Goal: Communication & Community: Participate in discussion

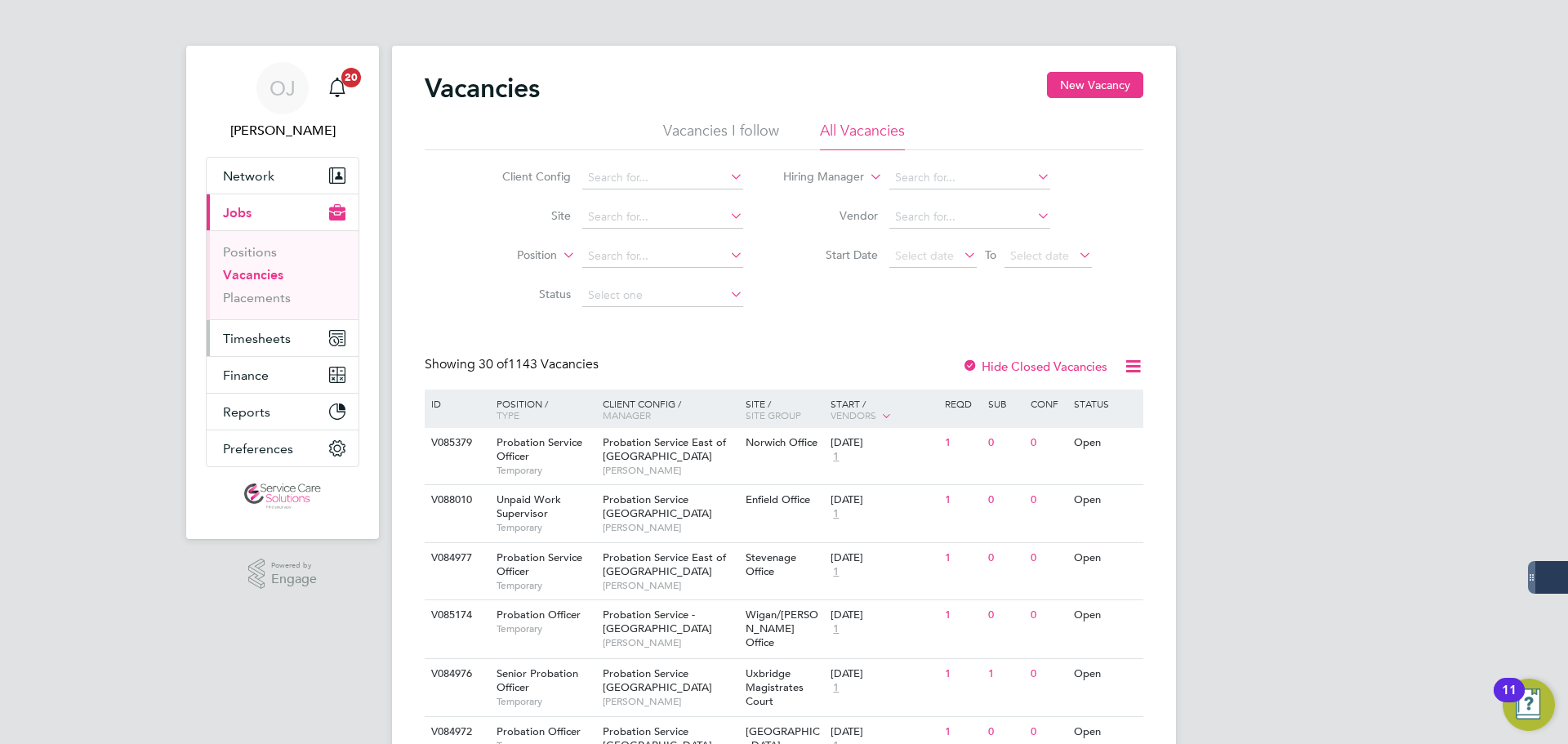
click at [296, 342] on button "Timesheets" at bounding box center [283, 338] width 152 height 36
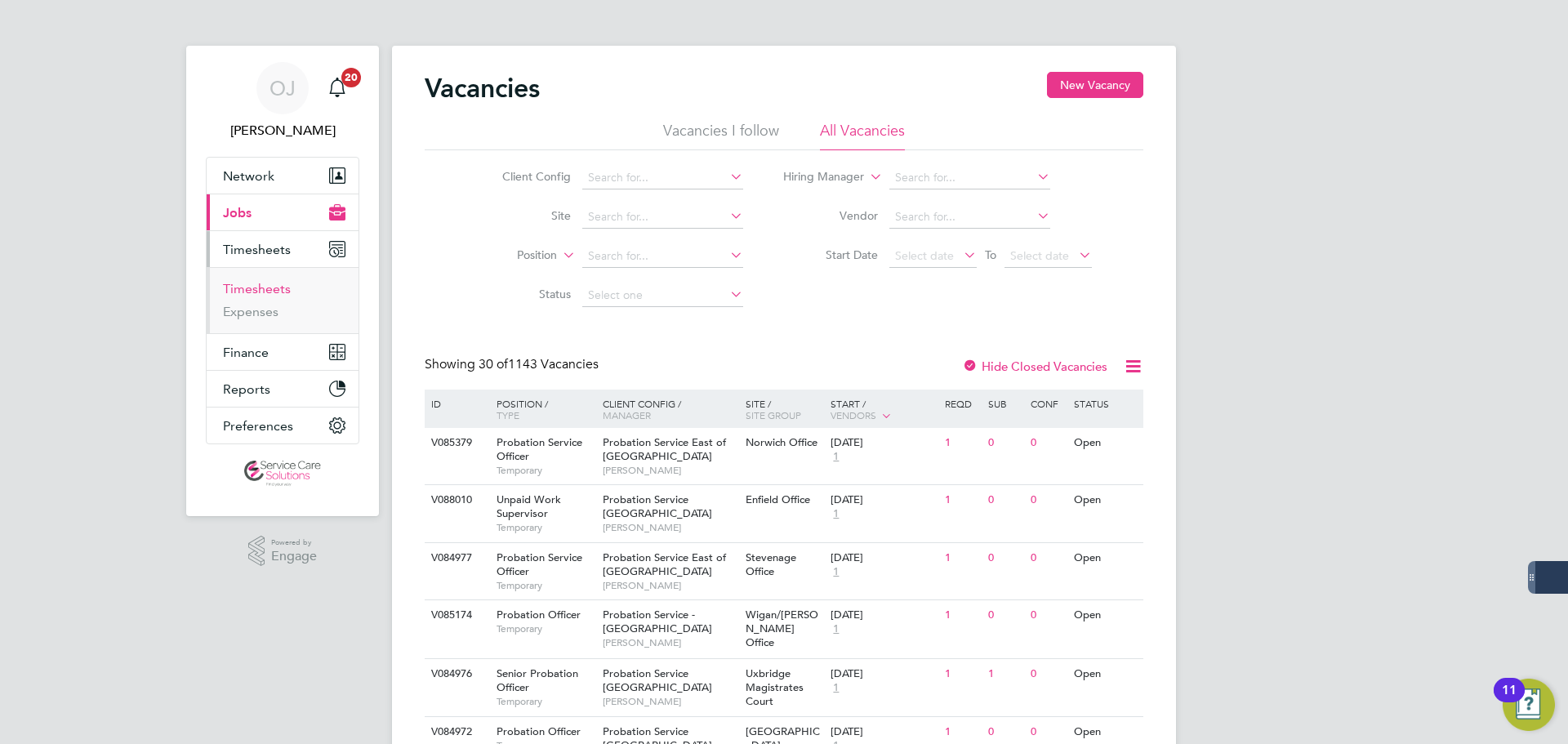
click at [273, 286] on link "Timesheets" at bounding box center [256, 288] width 68 height 16
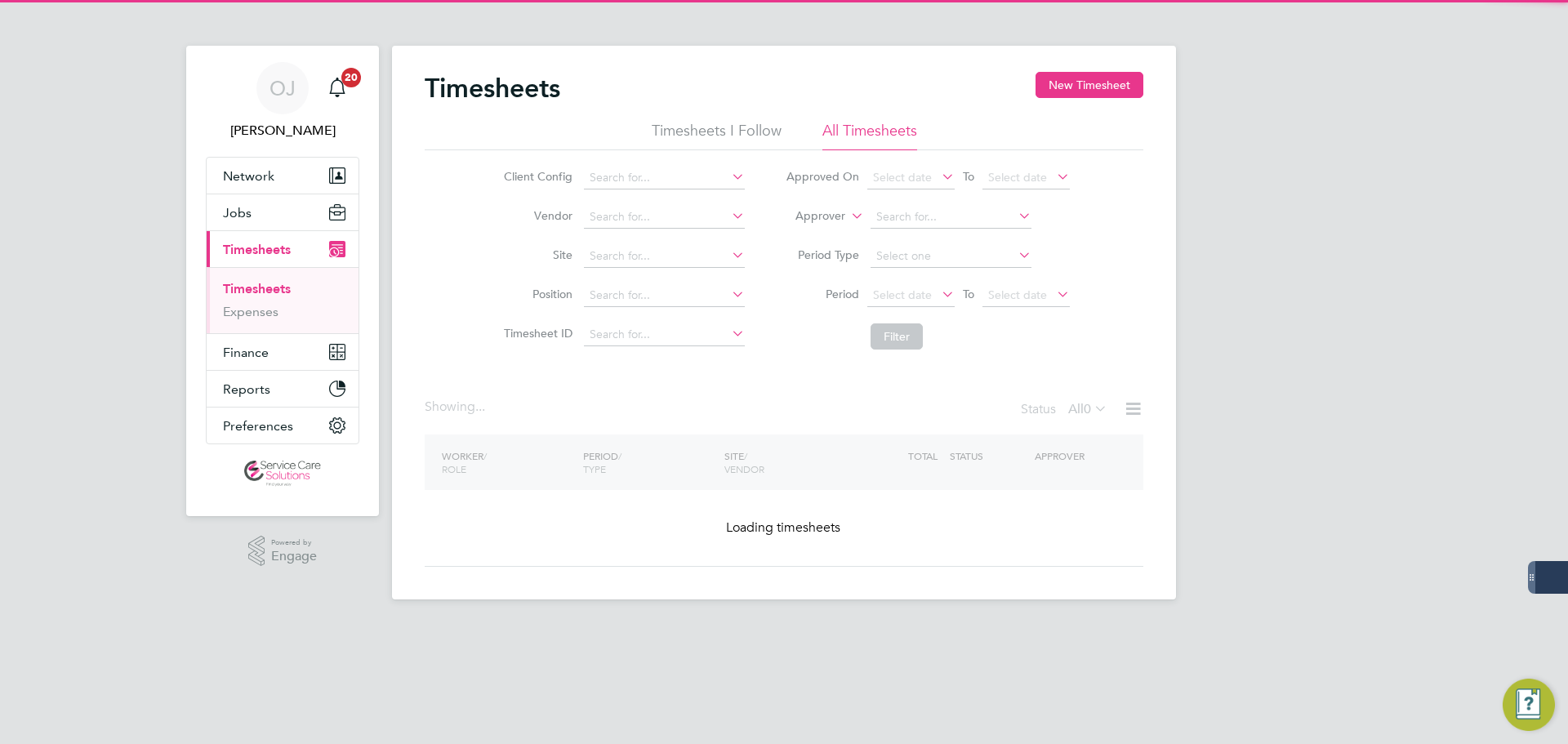
click at [829, 216] on label "Approver" at bounding box center [809, 217] width 74 height 16
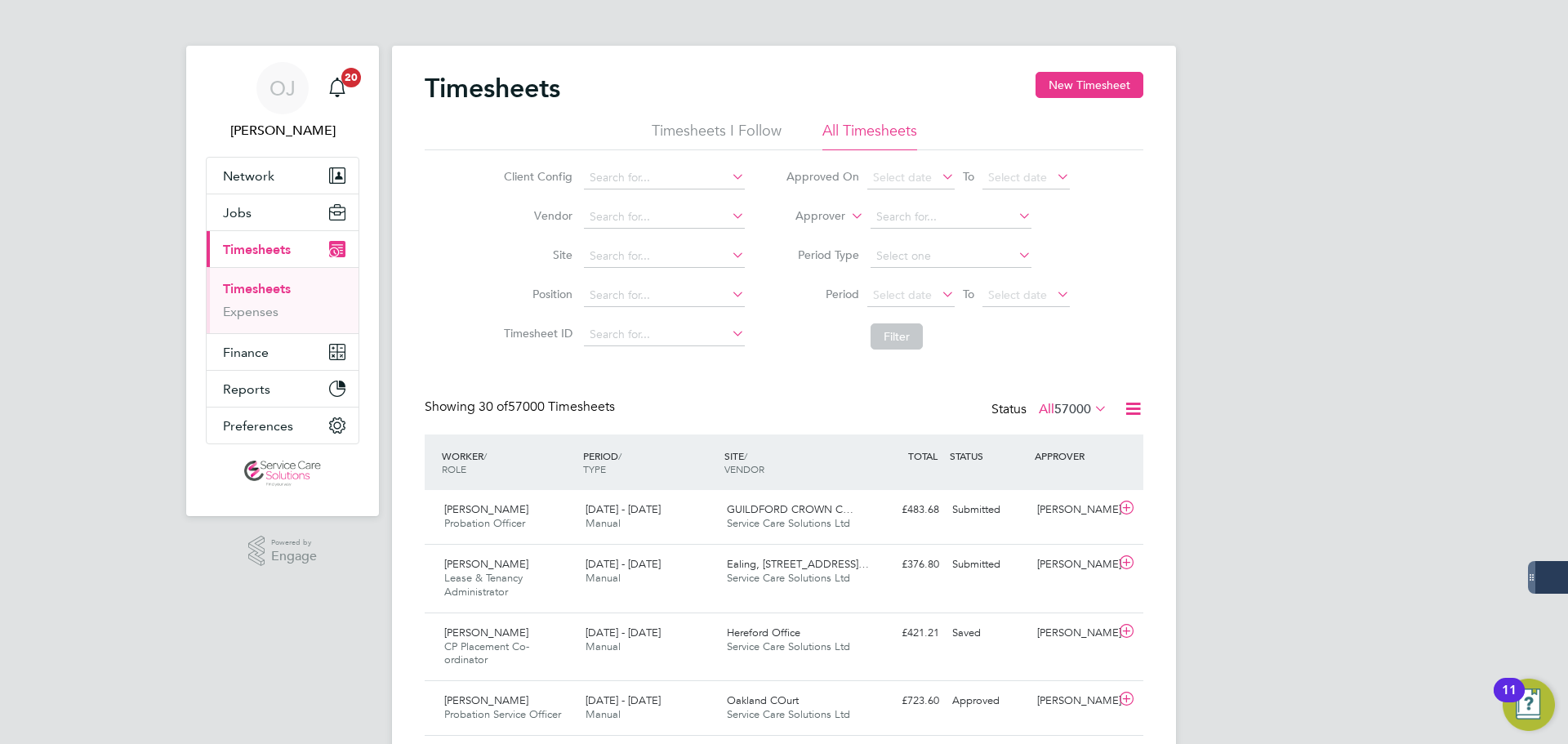
click at [821, 231] on li "Worker" at bounding box center [804, 235] width 81 height 21
click at [945, 214] on input at bounding box center [951, 218] width 161 height 23
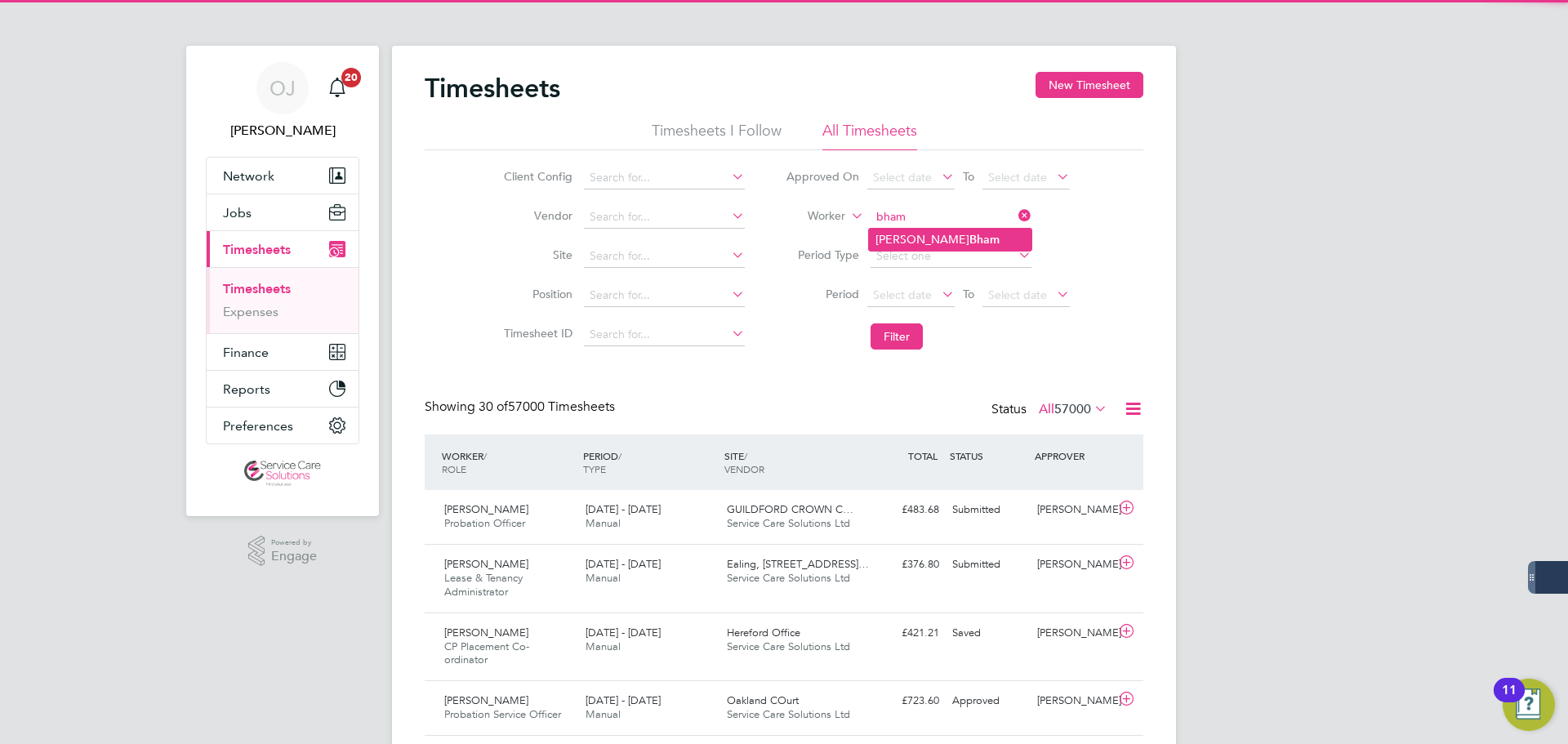
click at [970, 233] on b "Bham" at bounding box center [985, 239] width 30 height 14
type input "Mohammed Bham"
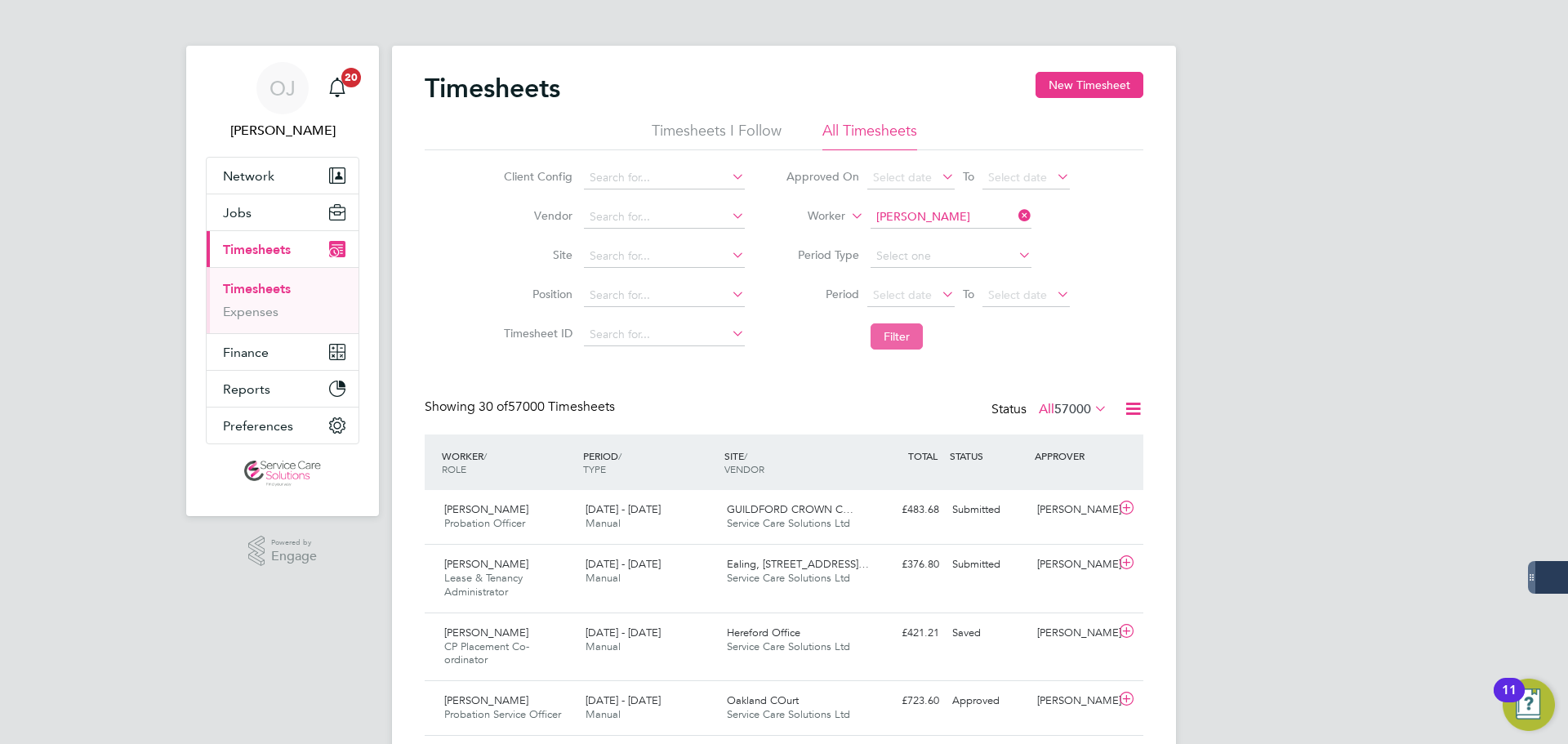
click at [891, 331] on button "Filter" at bounding box center [897, 336] width 52 height 26
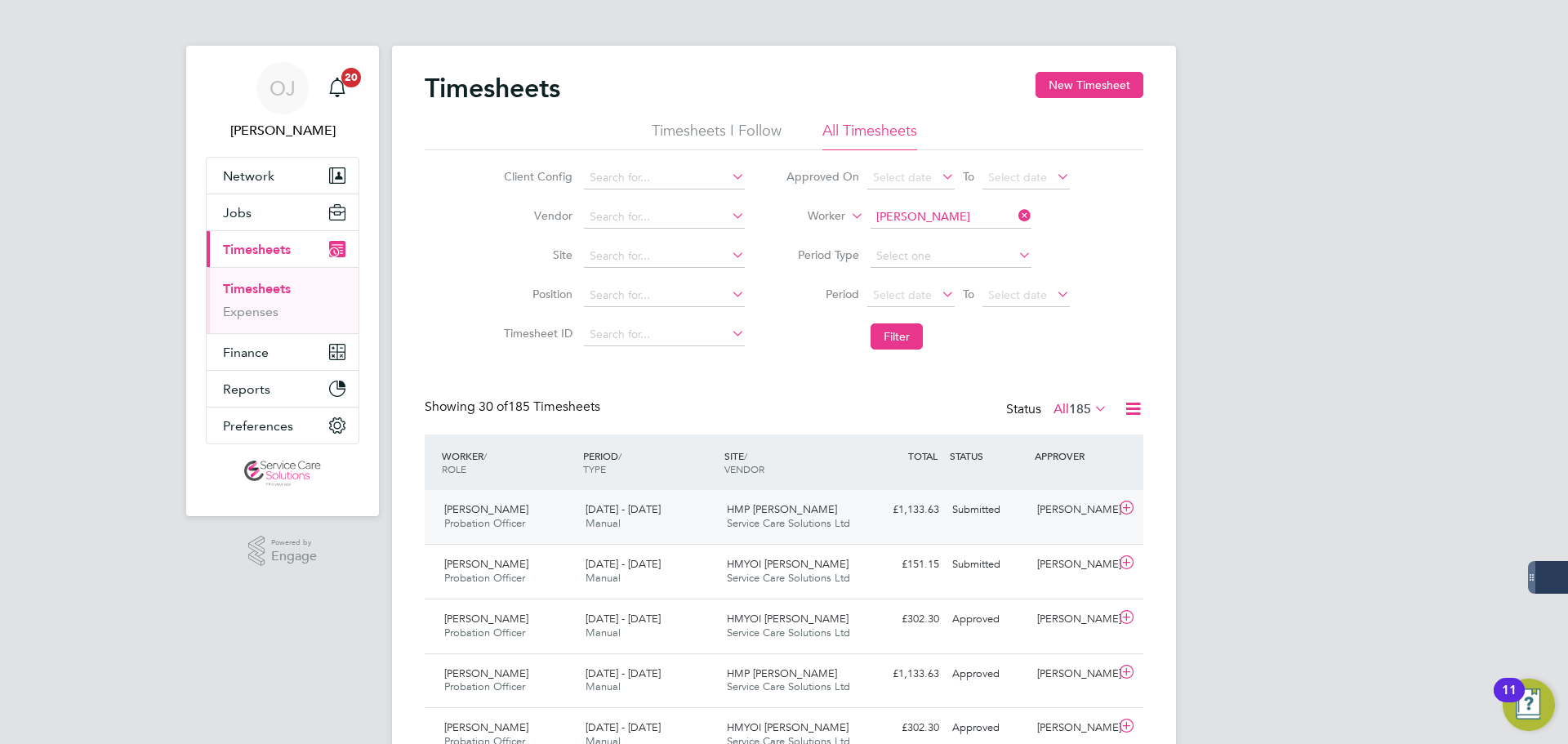
click at [677, 525] on div "25 - 31 Aug 2025 Manual" at bounding box center [650, 517] width 142 height 41
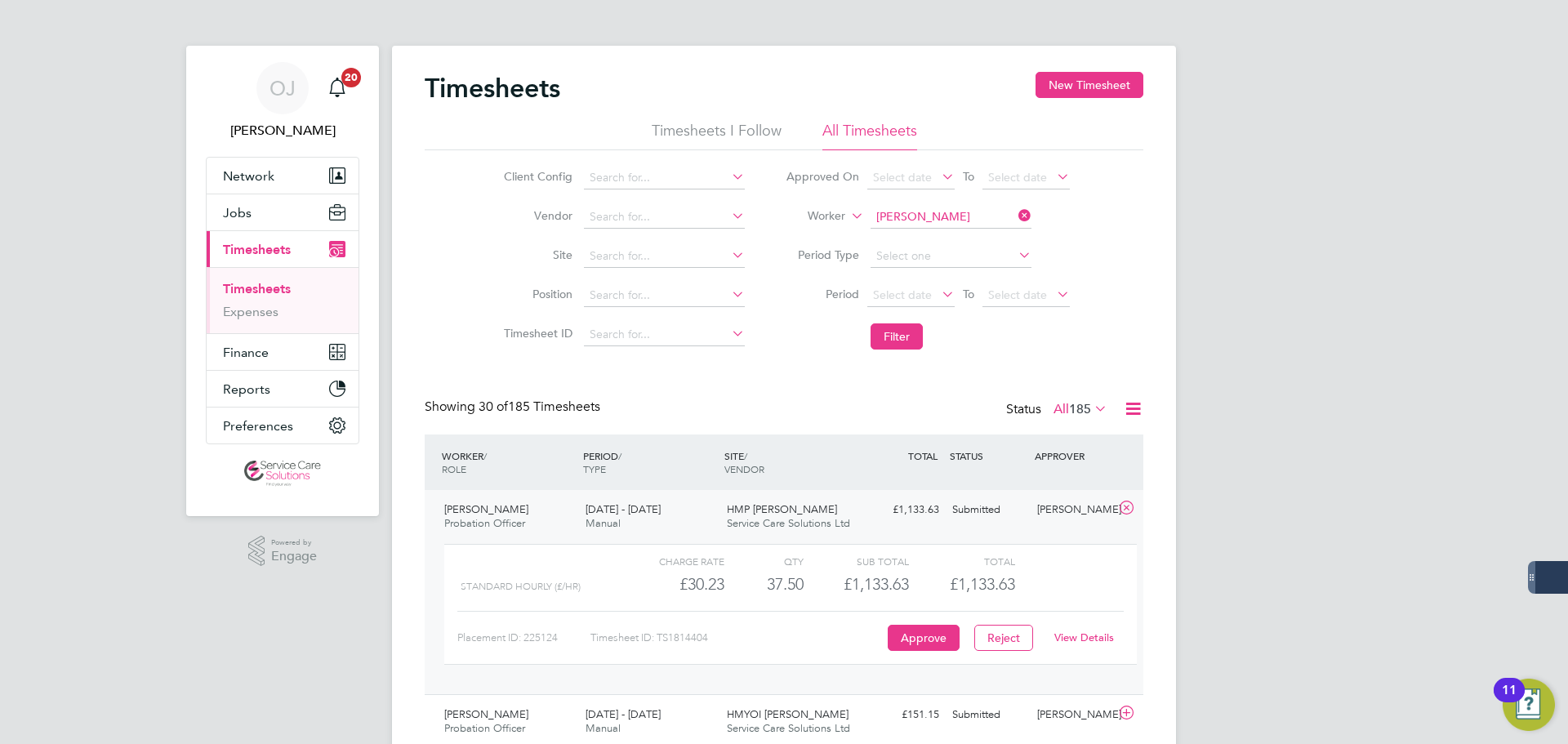
click at [1088, 636] on link "View Details" at bounding box center [1084, 637] width 60 height 14
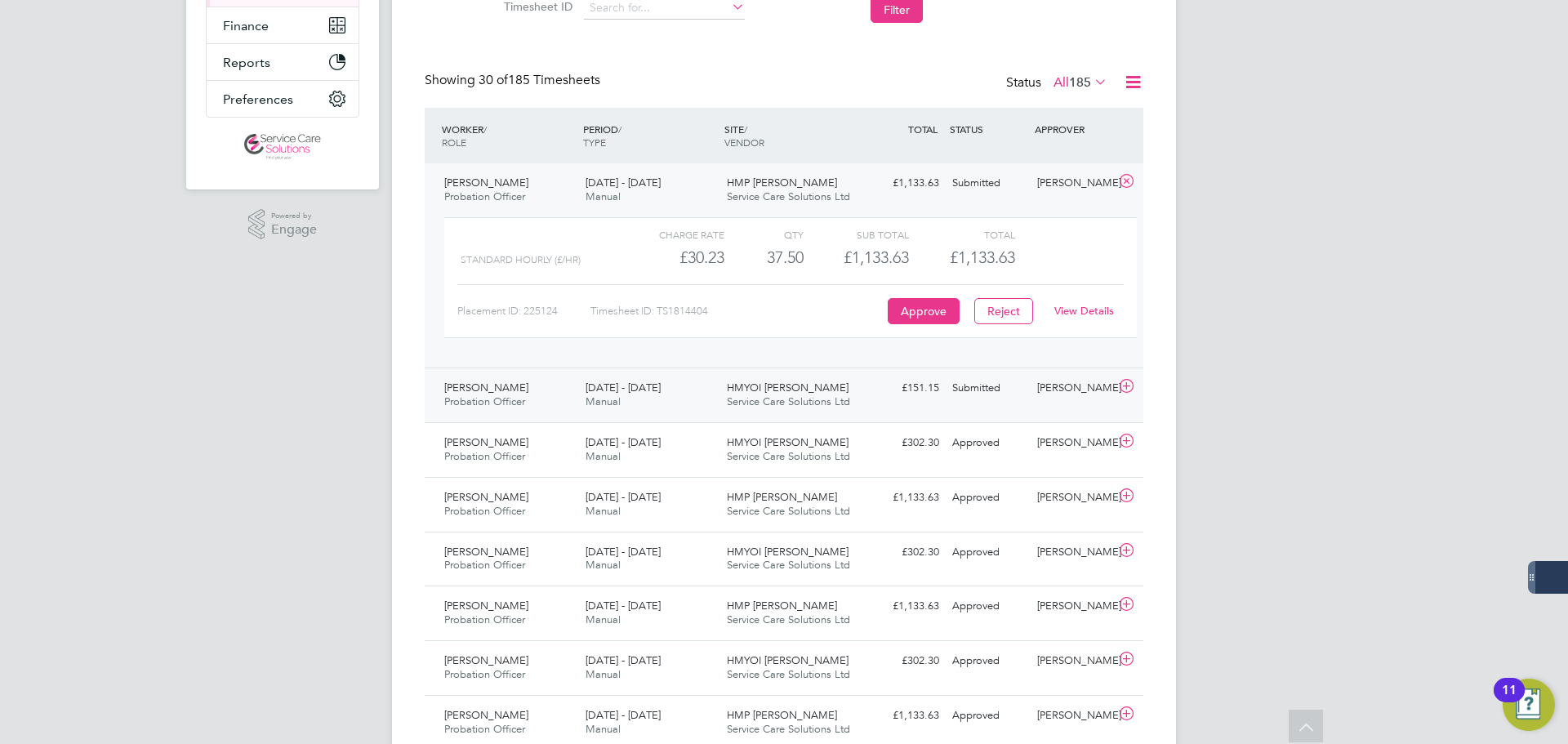
click at [825, 371] on div "Mohammed Bham Probation Officer 25 - 31 Aug 2025 25 - 31 Aug 2025 Manual HMYOI …" at bounding box center [784, 395] width 719 height 55
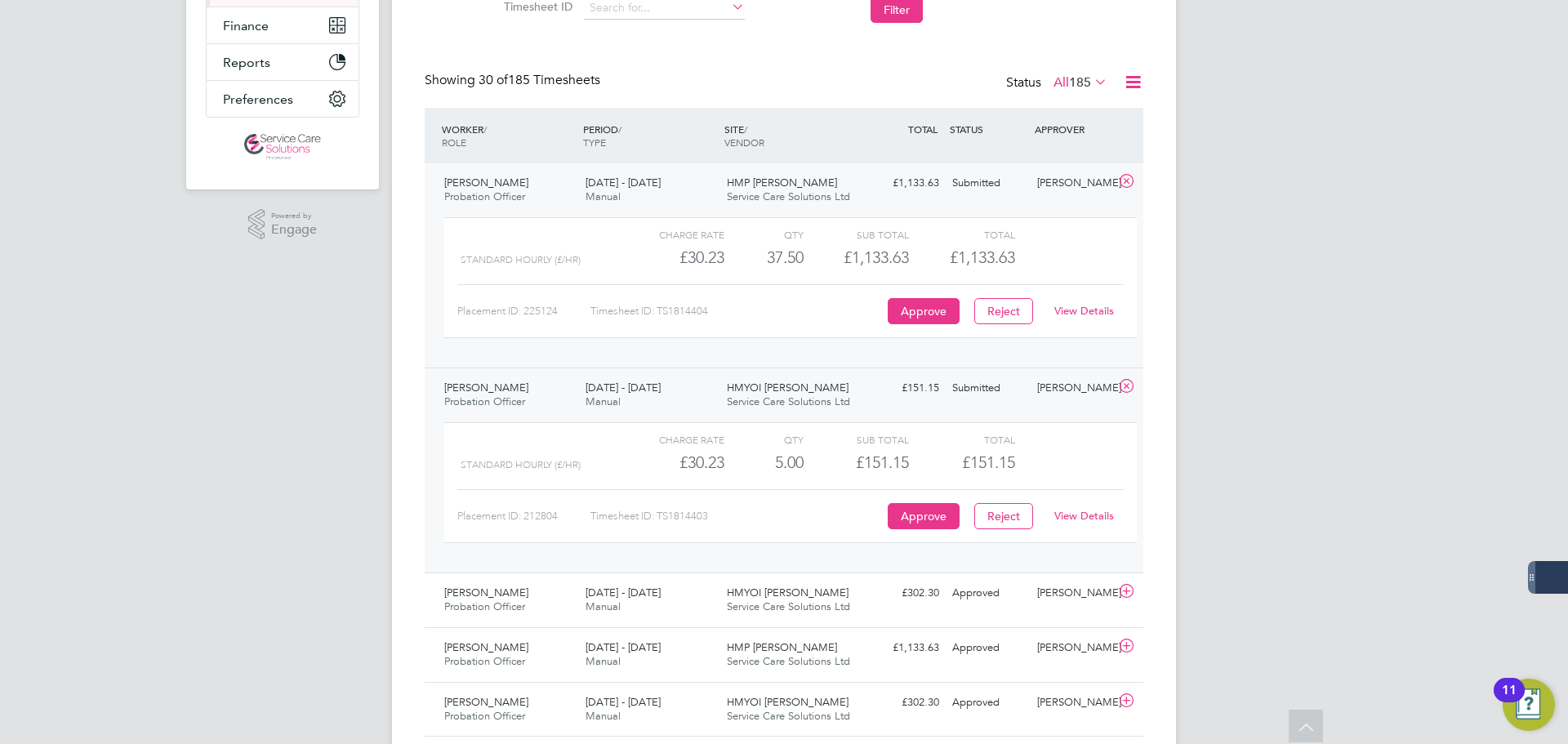
click at [1097, 513] on link "View Details" at bounding box center [1084, 516] width 60 height 14
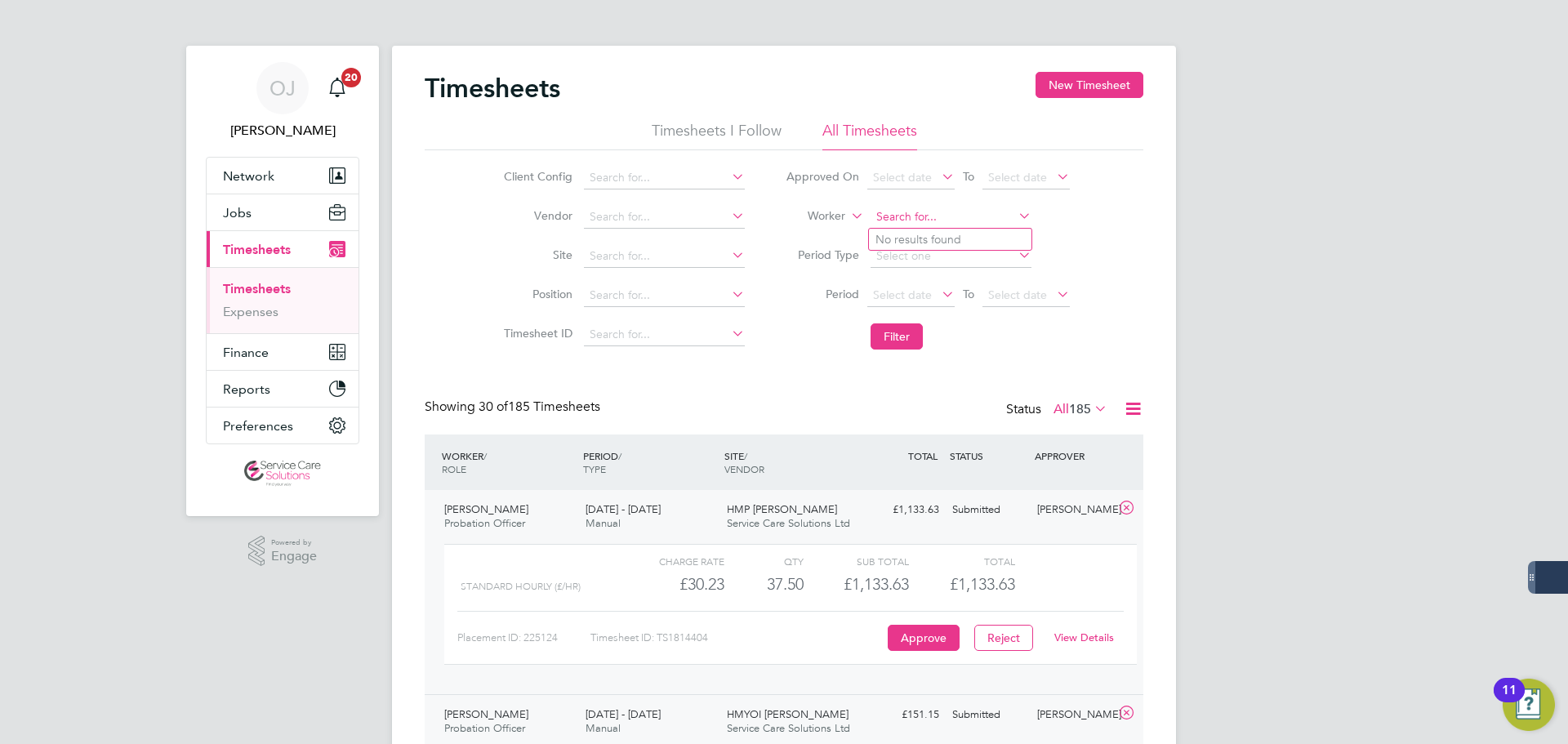
click at [933, 213] on input at bounding box center [951, 218] width 161 height 23
click at [966, 240] on li "Claude tte Henry" at bounding box center [979, 239] width 219 height 22
type input "Claudette Henry"
click at [909, 331] on button "Filter" at bounding box center [897, 336] width 52 height 26
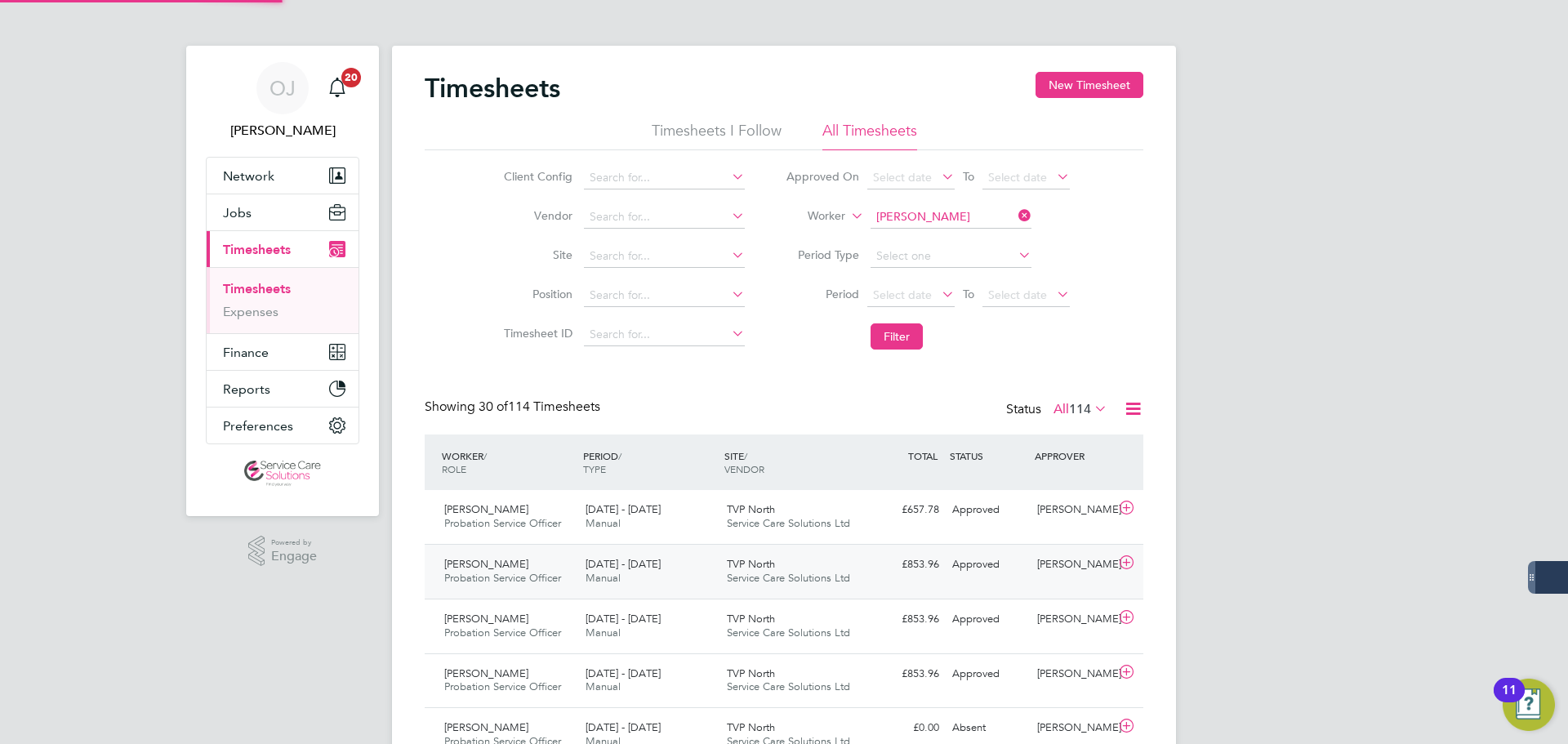
scroll to position [42, 142]
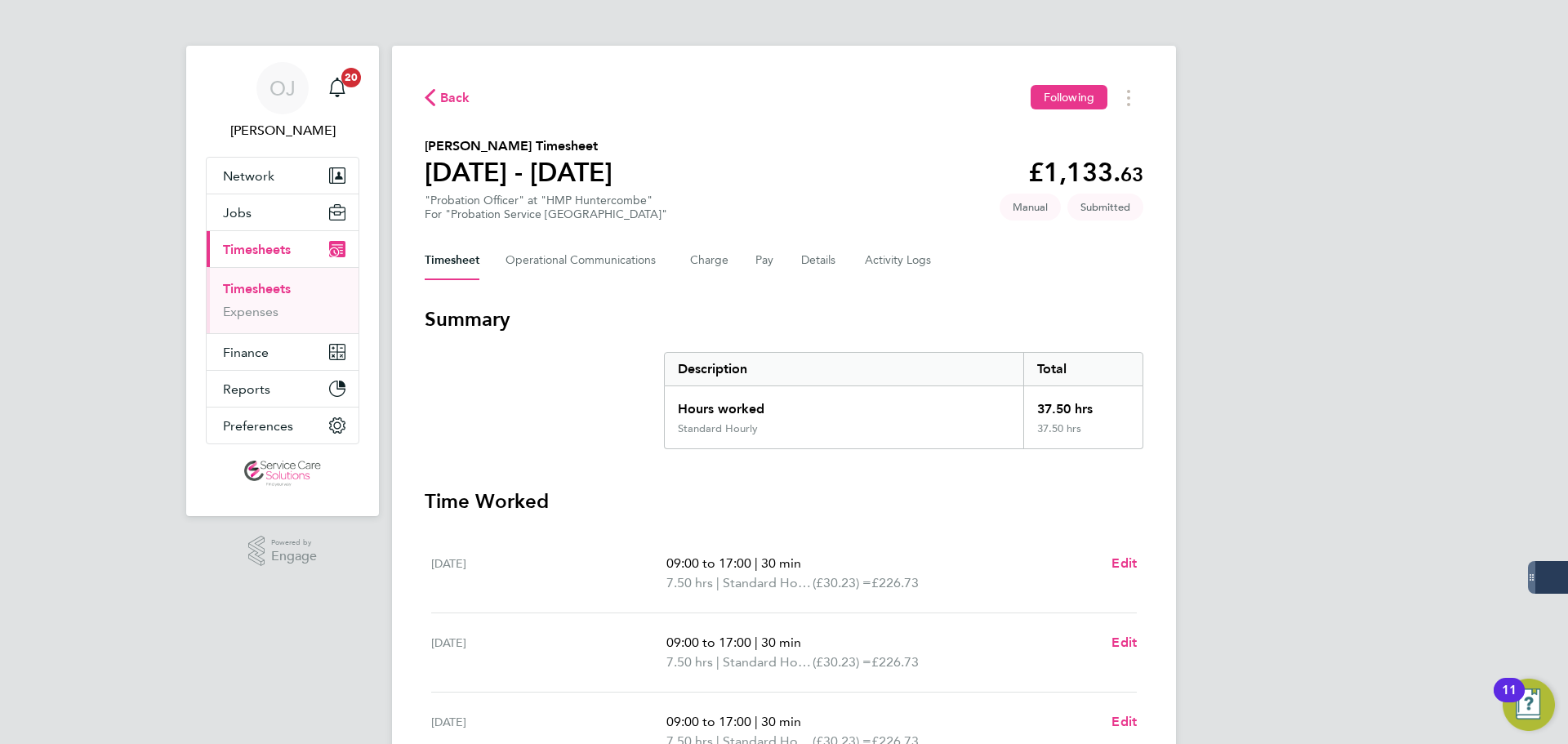
drag, startPoint x: 521, startPoint y: 283, endPoint x: 543, endPoint y: 257, distance: 34.1
click at [522, 280] on div "Back Following [PERSON_NAME] Timesheet [DATE] - [DATE] £1,133. 63 "Probation Of…" at bounding box center [784, 606] width 784 height 1121
click at [547, 259] on Communications-tab "Operational Communications" at bounding box center [585, 260] width 159 height 39
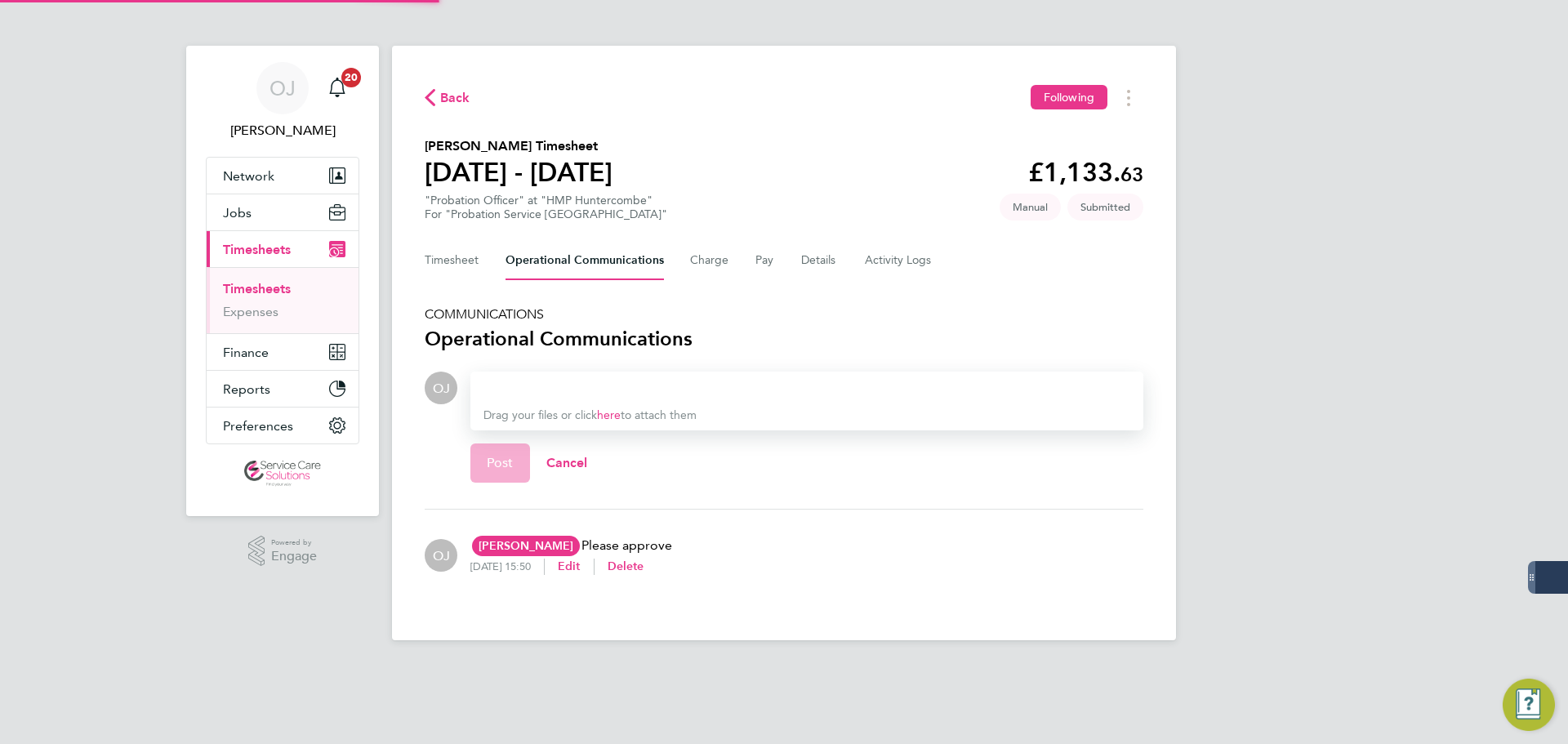
drag, startPoint x: 514, startPoint y: 386, endPoint x: 505, endPoint y: 381, distance: 10.3
click at [513, 386] on div at bounding box center [807, 388] width 647 height 20
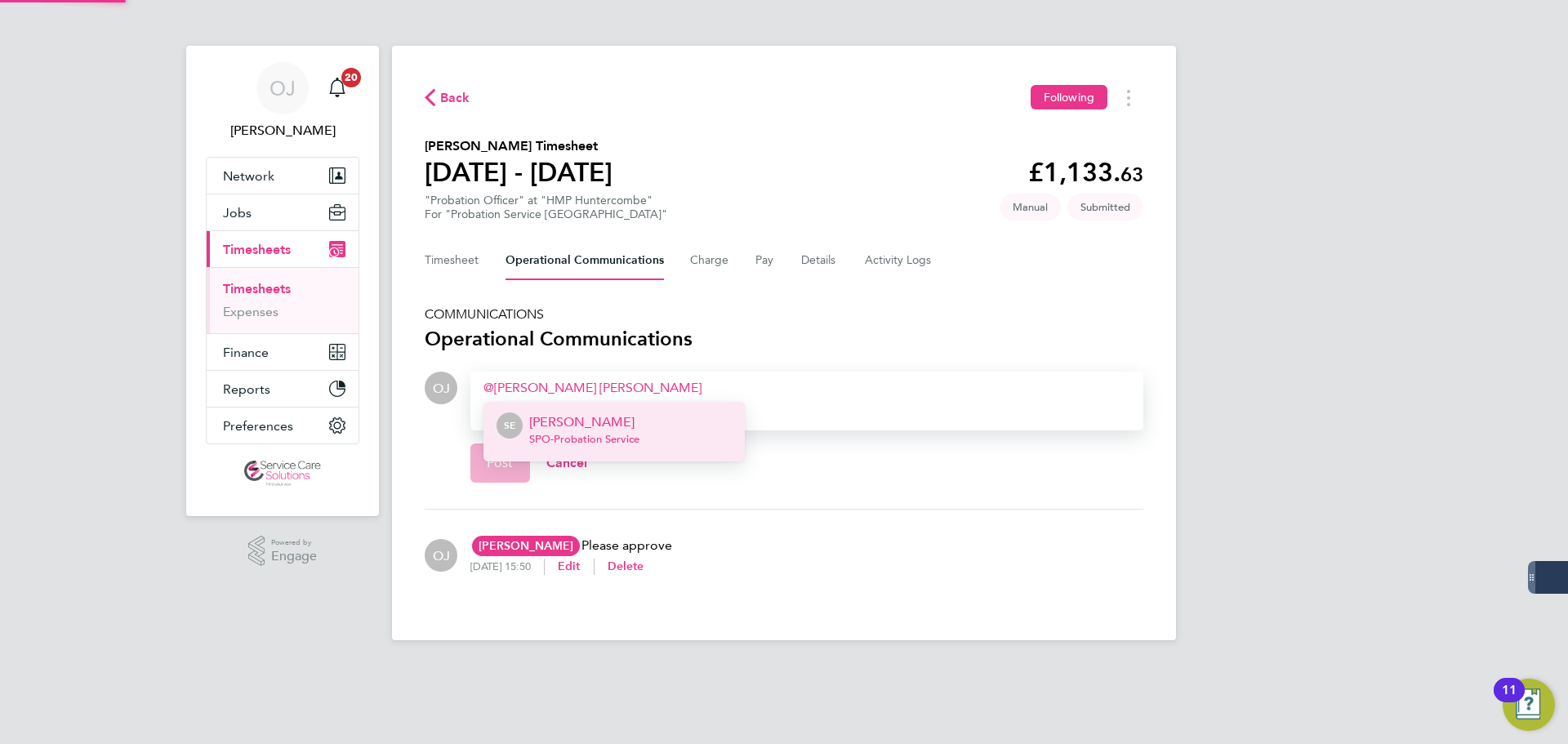
click at [579, 441] on span "SPO - Probation Service" at bounding box center [584, 440] width 110 height 13
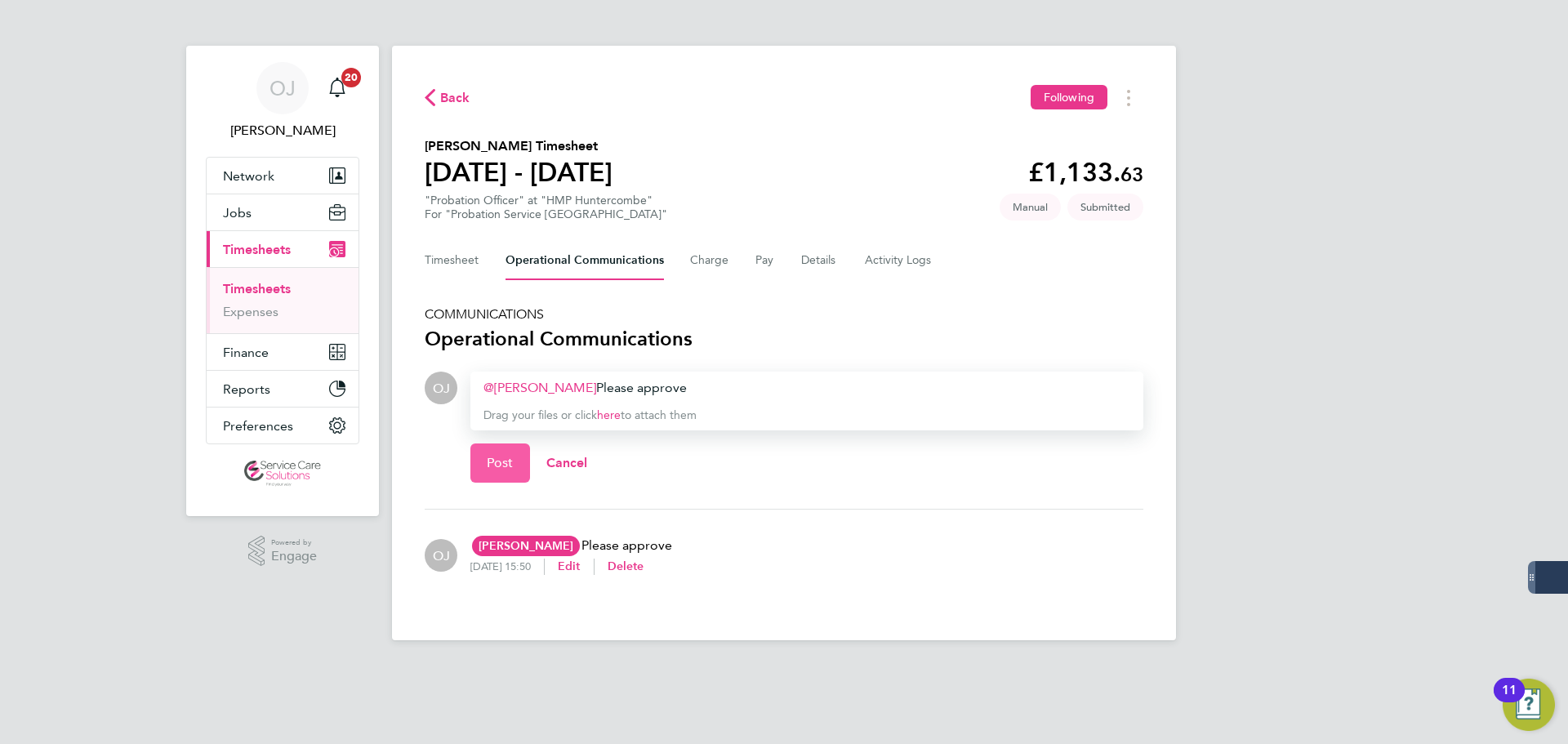
click at [489, 452] on button "Post" at bounding box center [500, 463] width 60 height 39
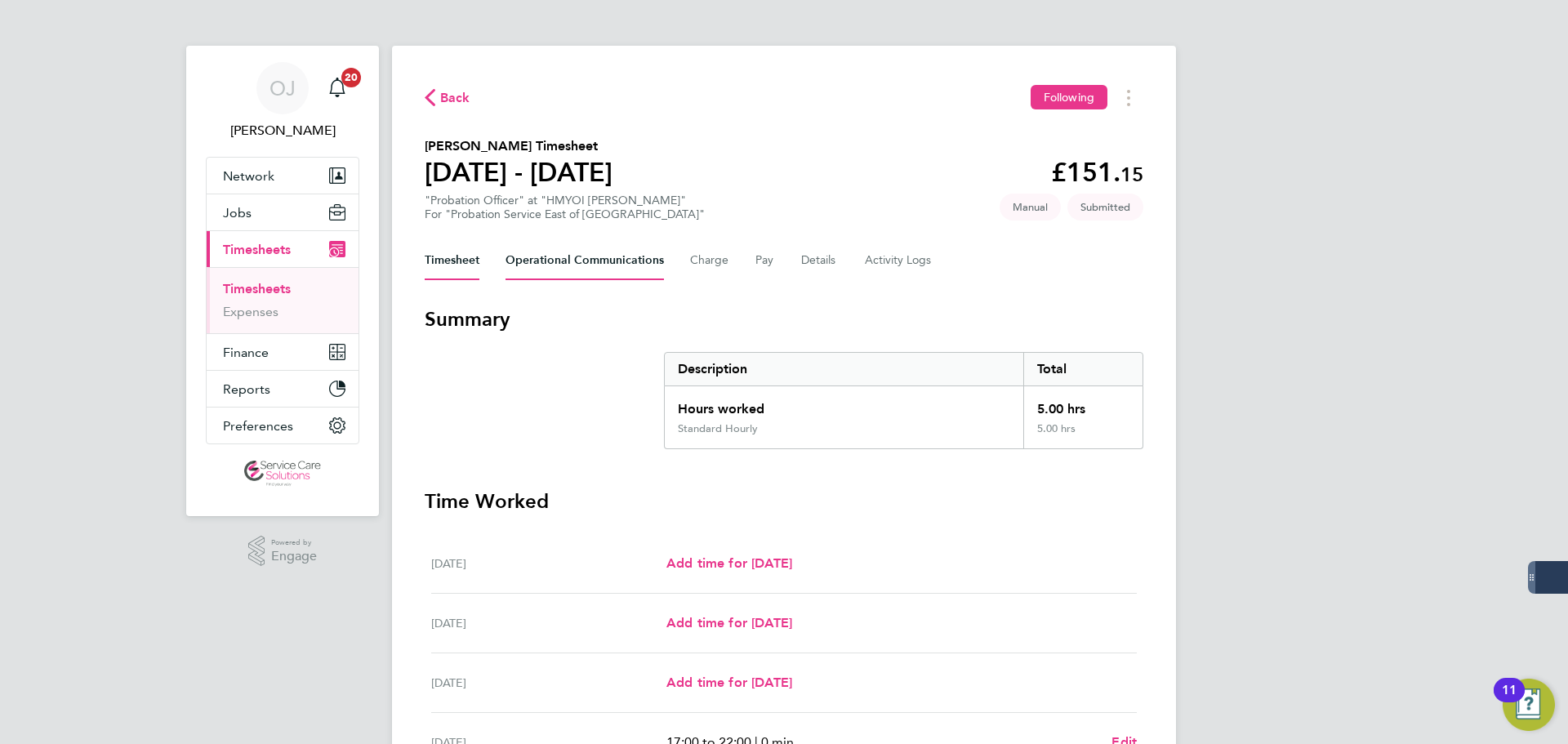
click at [565, 263] on Communications-tab "Operational Communications" at bounding box center [585, 260] width 159 height 39
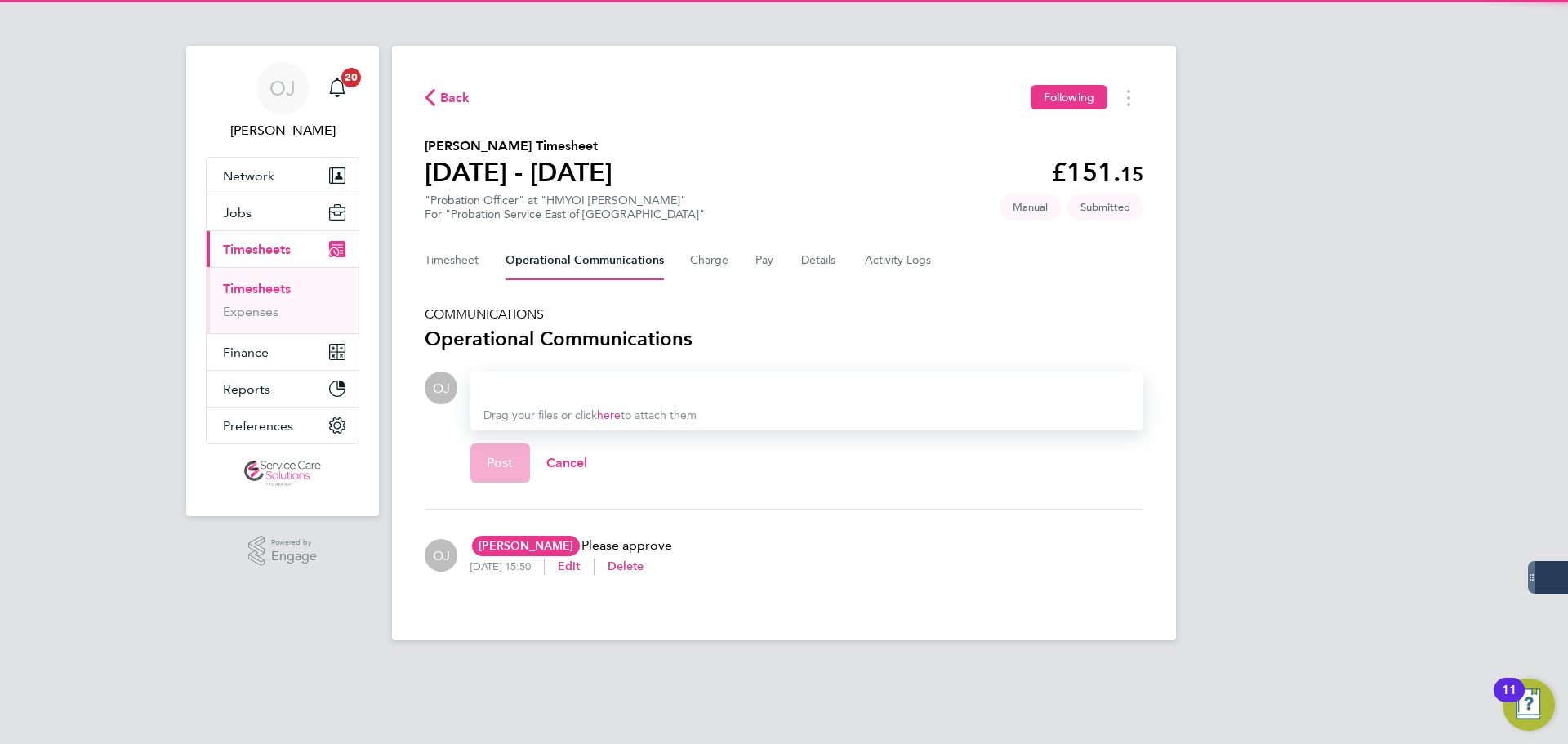
click at [531, 379] on div at bounding box center [807, 388] width 647 height 20
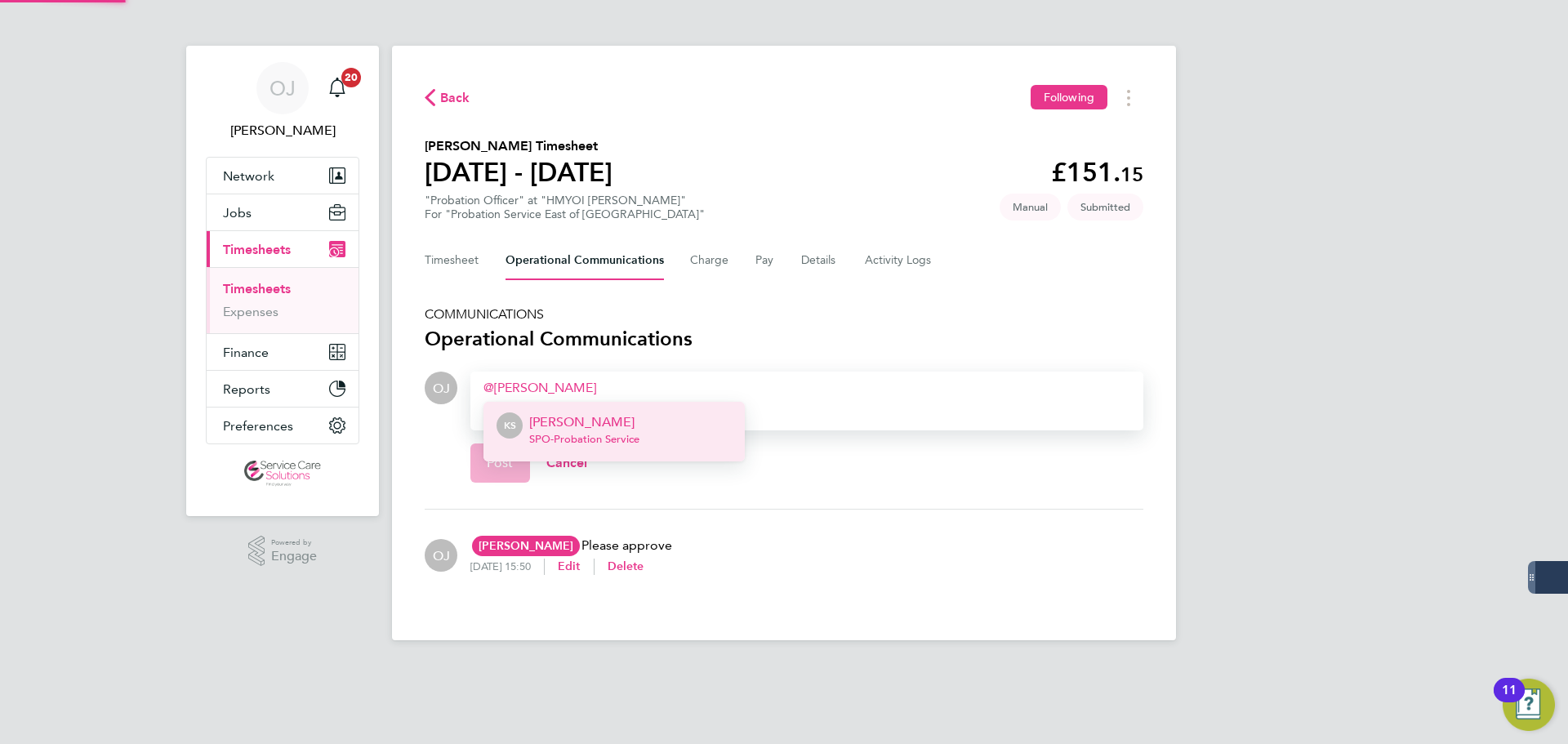
click at [549, 426] on p "Kerry Smith" at bounding box center [584, 422] width 110 height 20
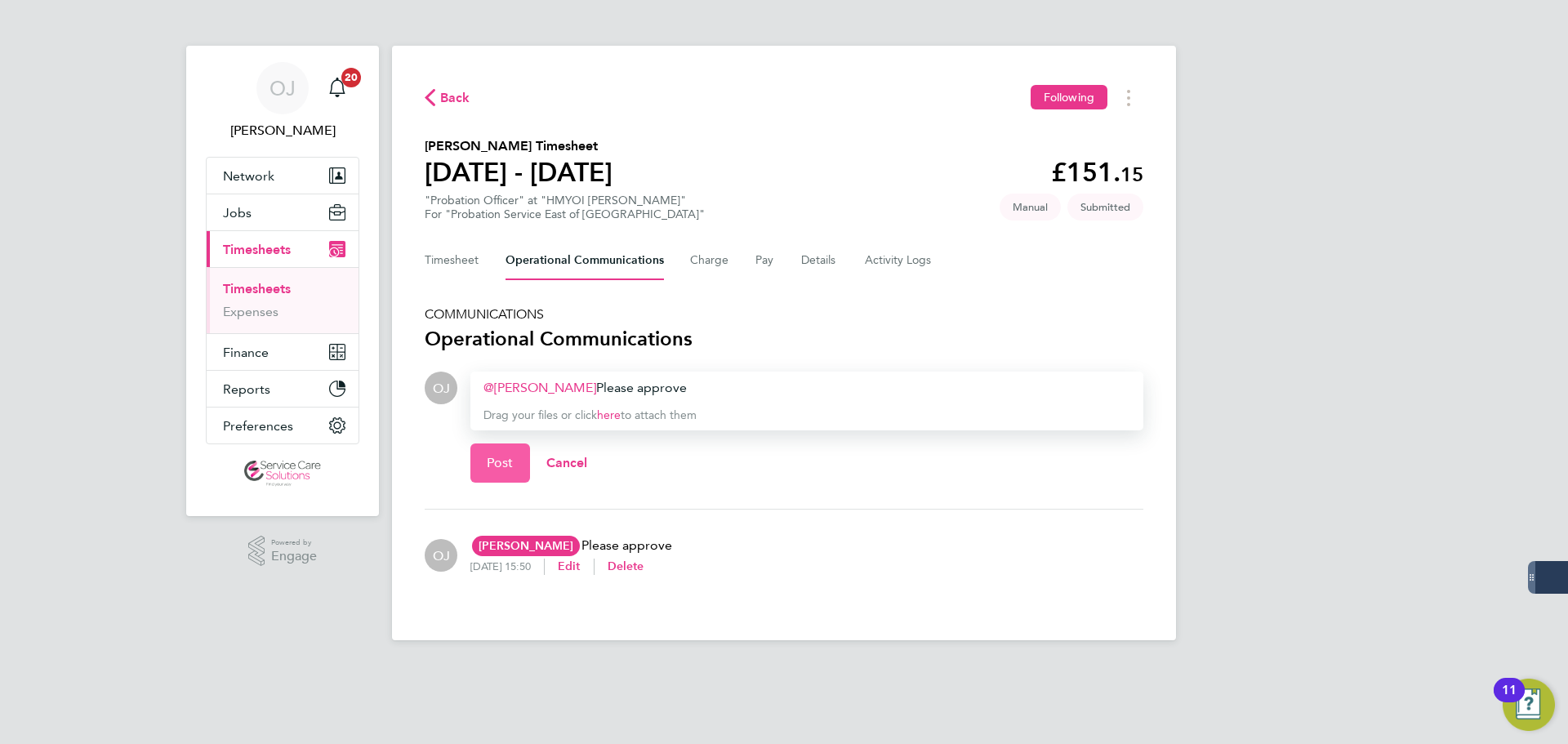
click at [493, 475] on button "Post" at bounding box center [500, 463] width 60 height 39
